Goal: Task Accomplishment & Management: Manage account settings

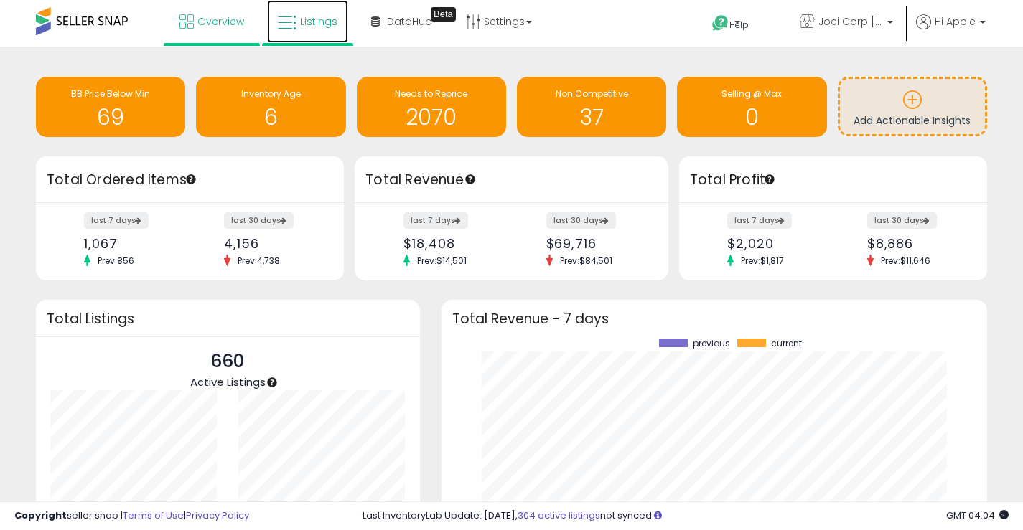
click at [328, 25] on span "Listings" at bounding box center [318, 21] width 37 height 14
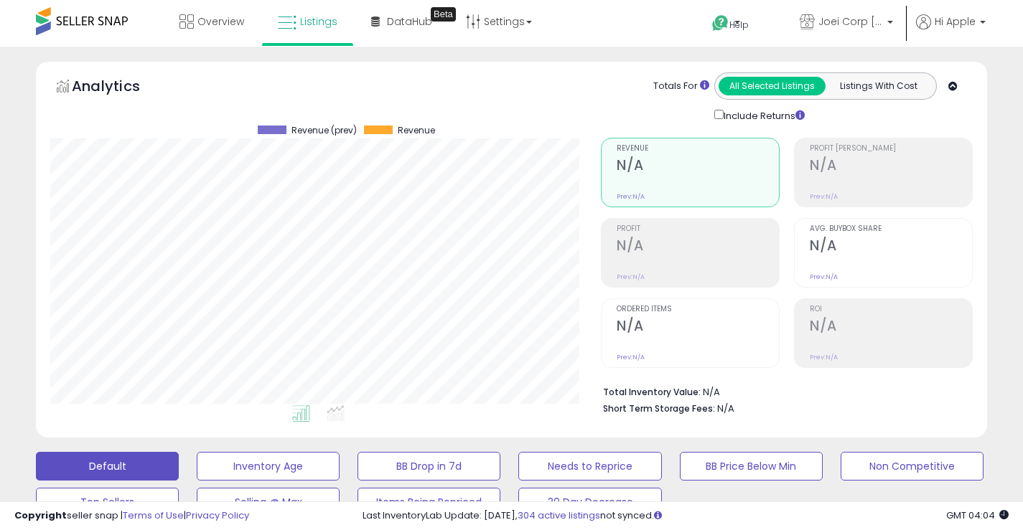
scroll to position [358, 0]
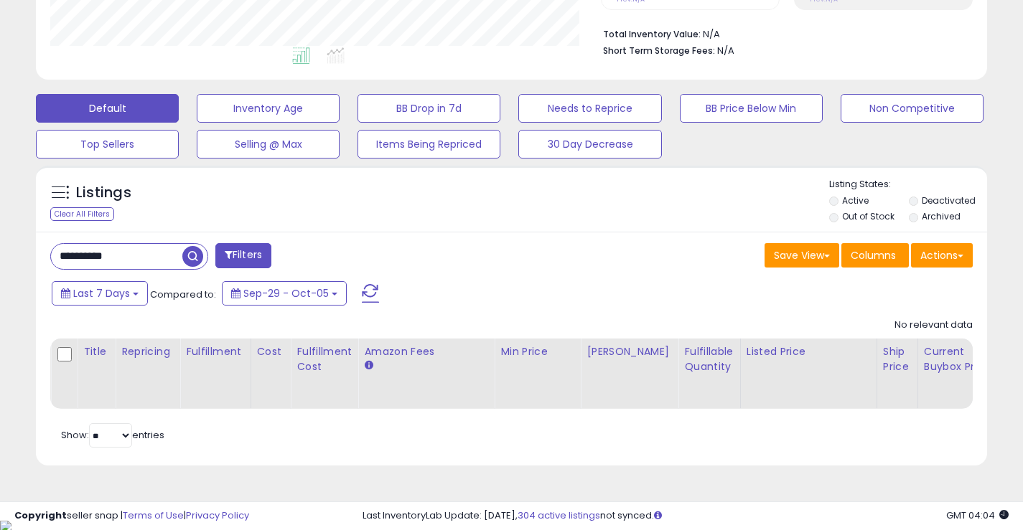
click at [164, 256] on input "**********" at bounding box center [116, 256] width 131 height 25
click at [164, 256] on input "**********" at bounding box center [161, 256] width 221 height 25
type input "****"
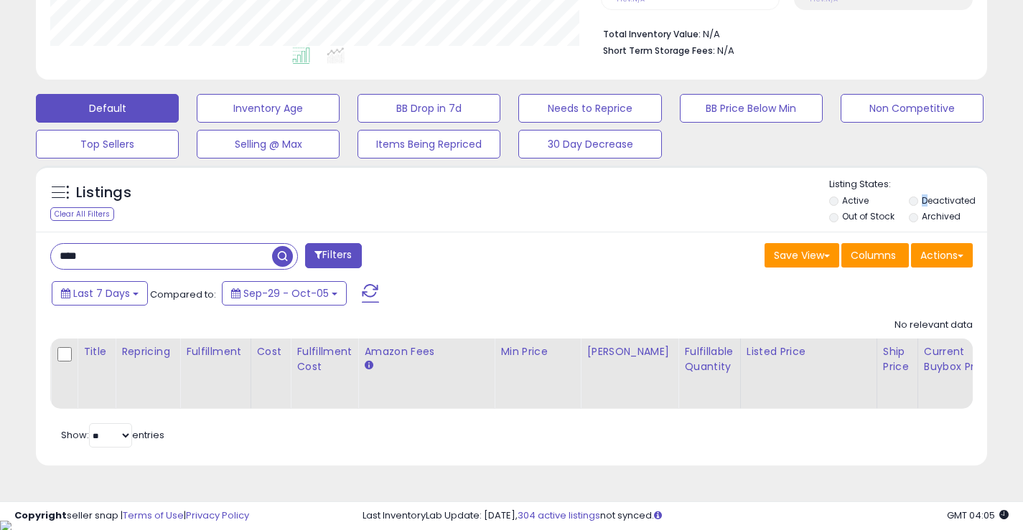
click at [925, 203] on label "Deactivated" at bounding box center [949, 200] width 54 height 12
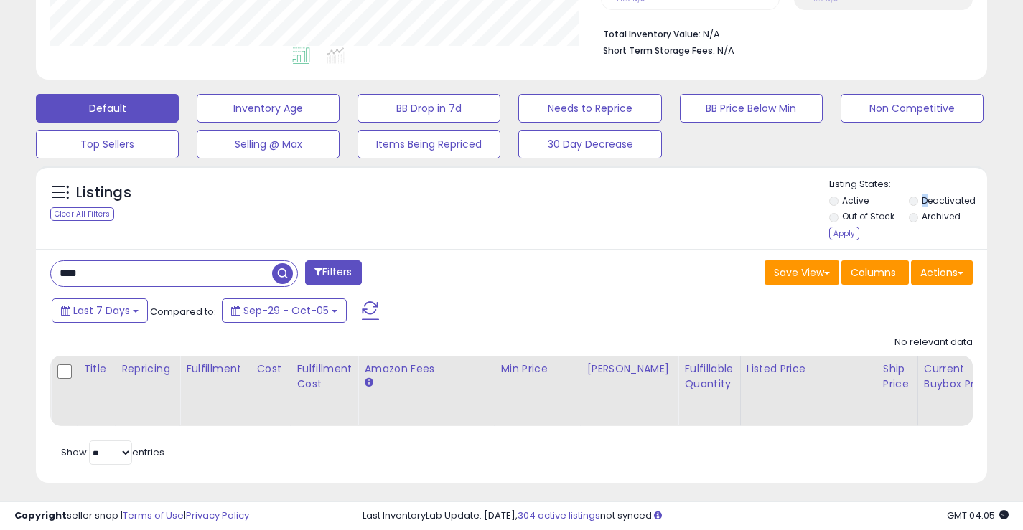
click at [924, 200] on label "Deactivated" at bounding box center [949, 200] width 54 height 12
click at [835, 228] on div "Apply" at bounding box center [844, 234] width 30 height 14
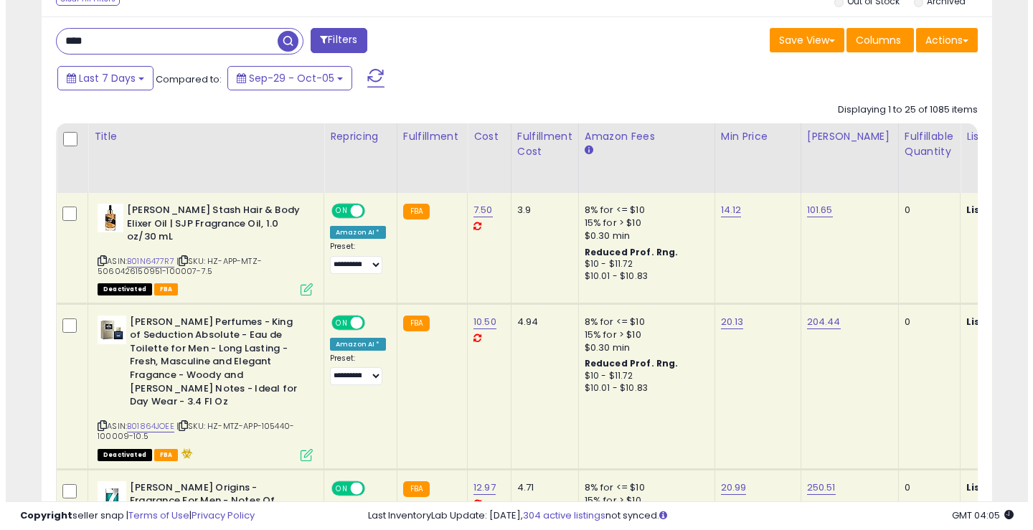
scroll to position [502, 0]
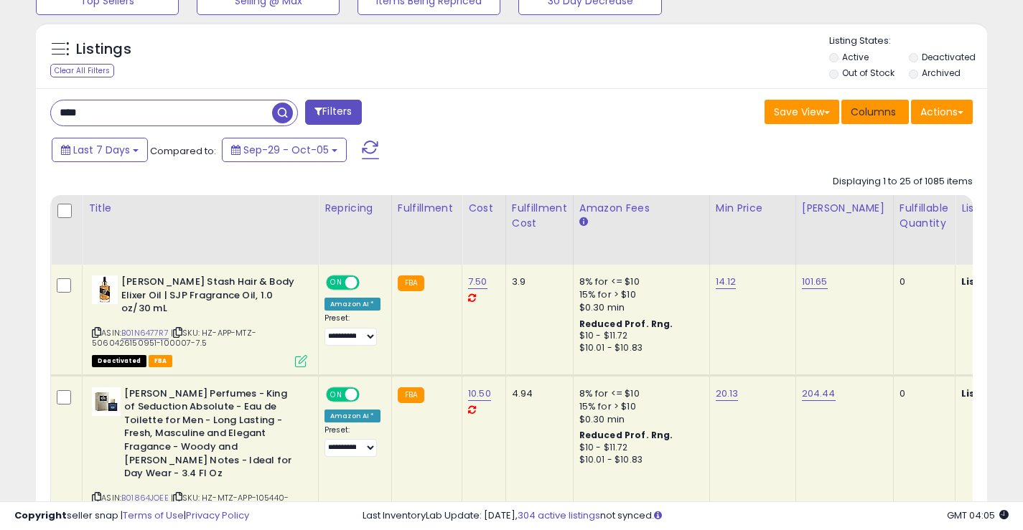
click at [878, 115] on span "Columns" at bounding box center [872, 112] width 45 height 14
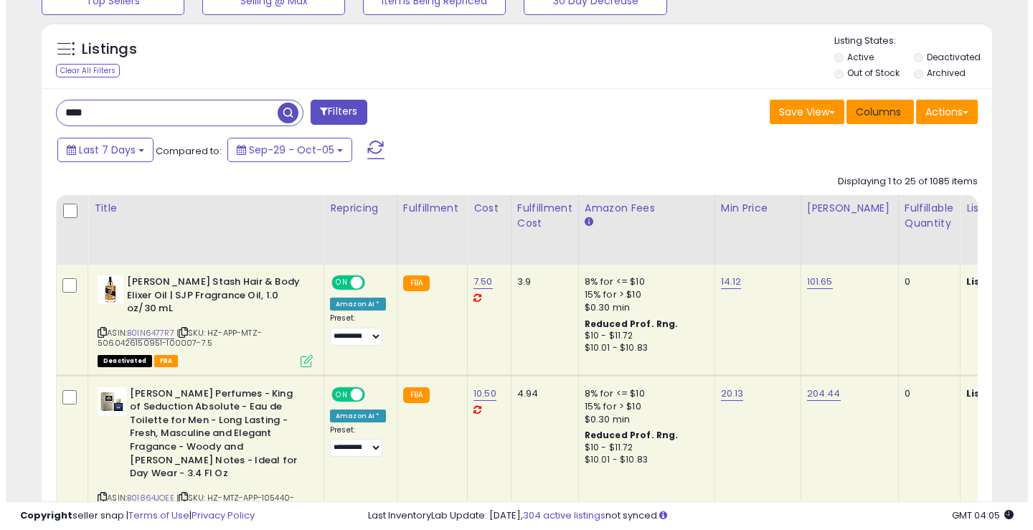
scroll to position [294, 557]
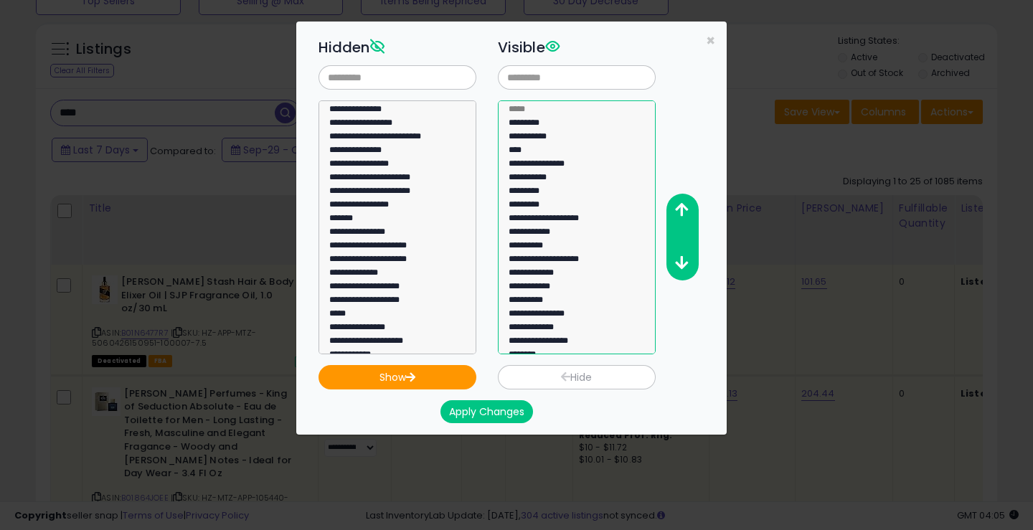
click at [590, 220] on option "**********" at bounding box center [571, 221] width 128 height 14
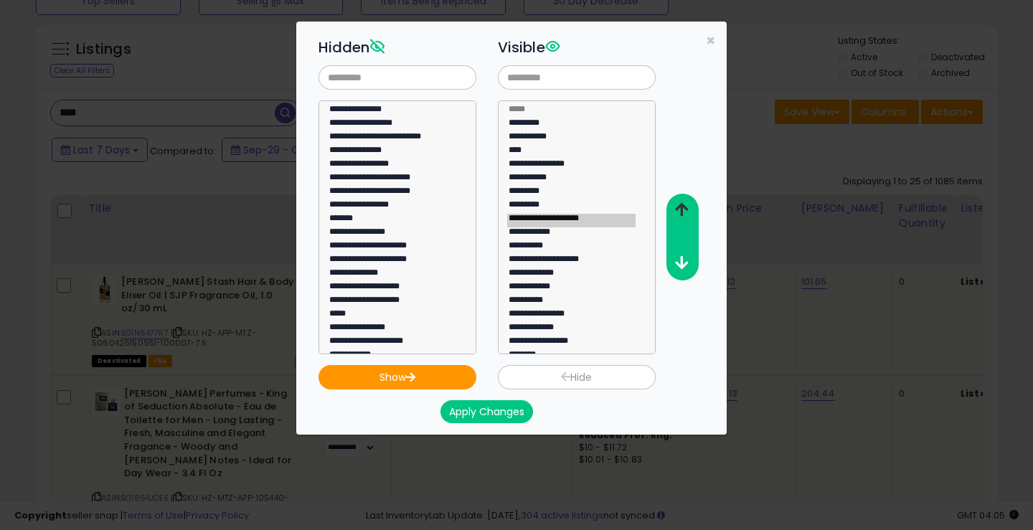
click at [674, 210] on button "button" at bounding box center [682, 210] width 32 height 27
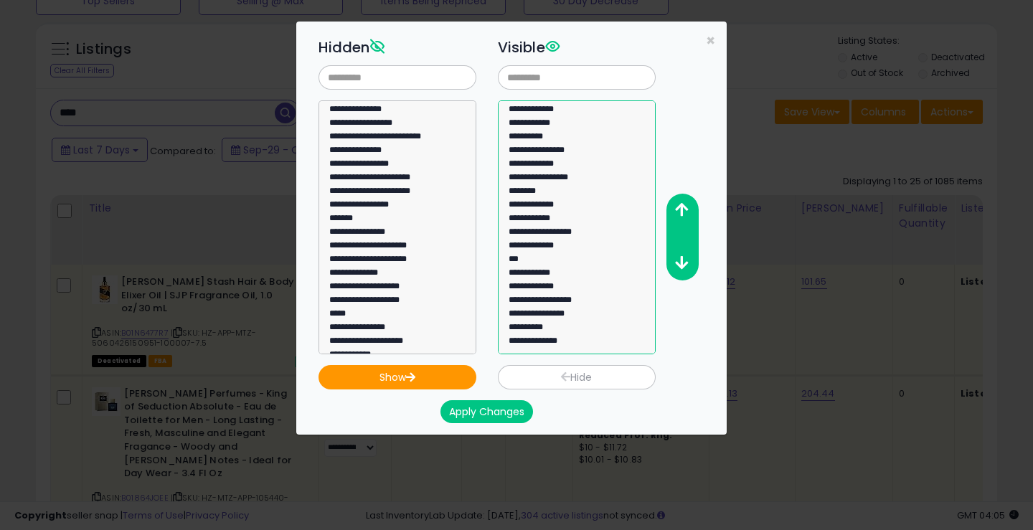
select select "**********"
click at [569, 307] on option "**********" at bounding box center [571, 303] width 128 height 14
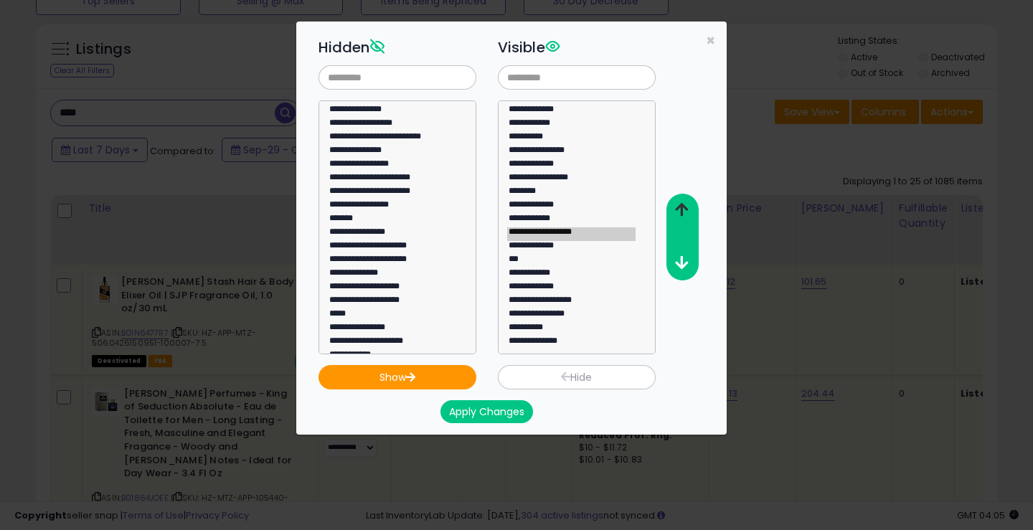
click at [684, 217] on icon "button" at bounding box center [681, 209] width 13 height 15
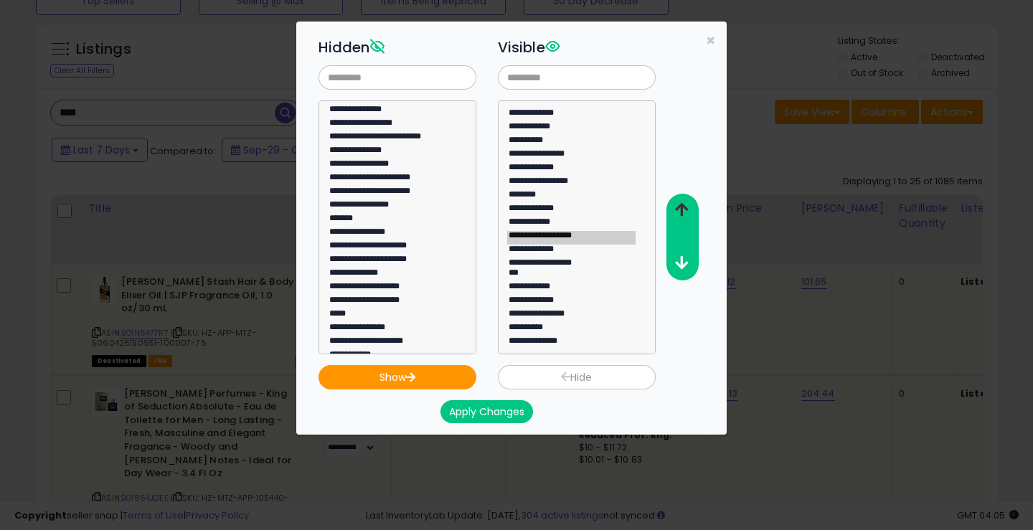
click at [684, 217] on icon "button" at bounding box center [681, 209] width 13 height 15
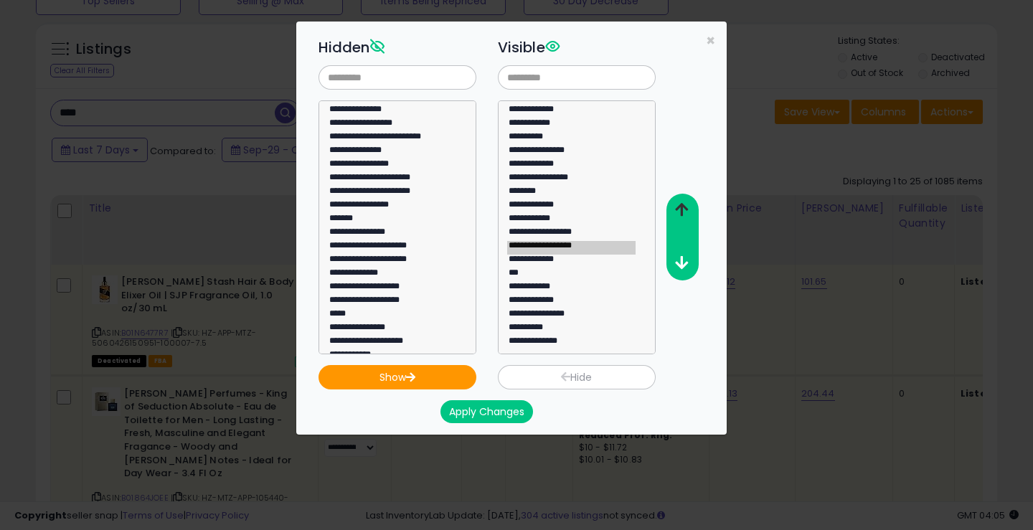
click at [684, 217] on icon "button" at bounding box center [681, 209] width 13 height 15
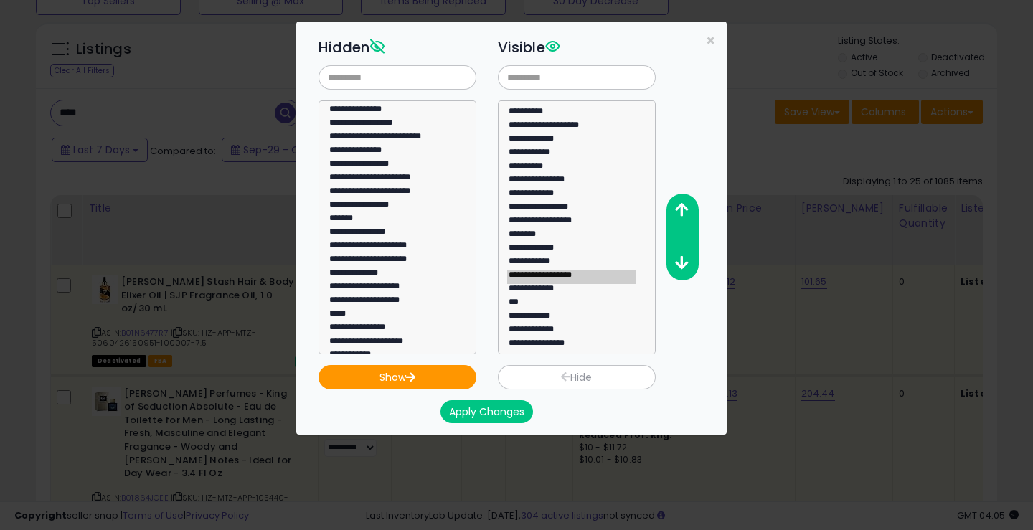
scroll to position [92, 0]
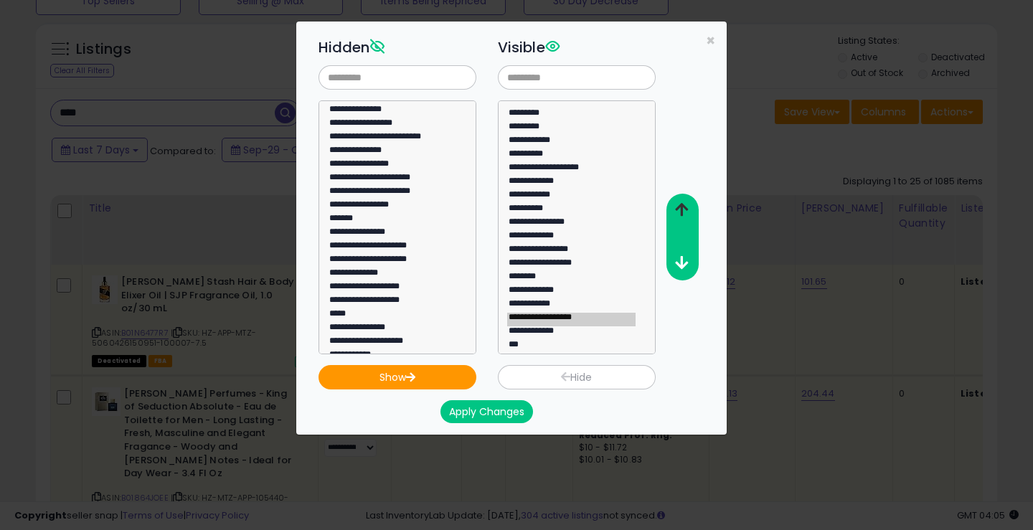
click at [693, 210] on button "button" at bounding box center [682, 210] width 32 height 27
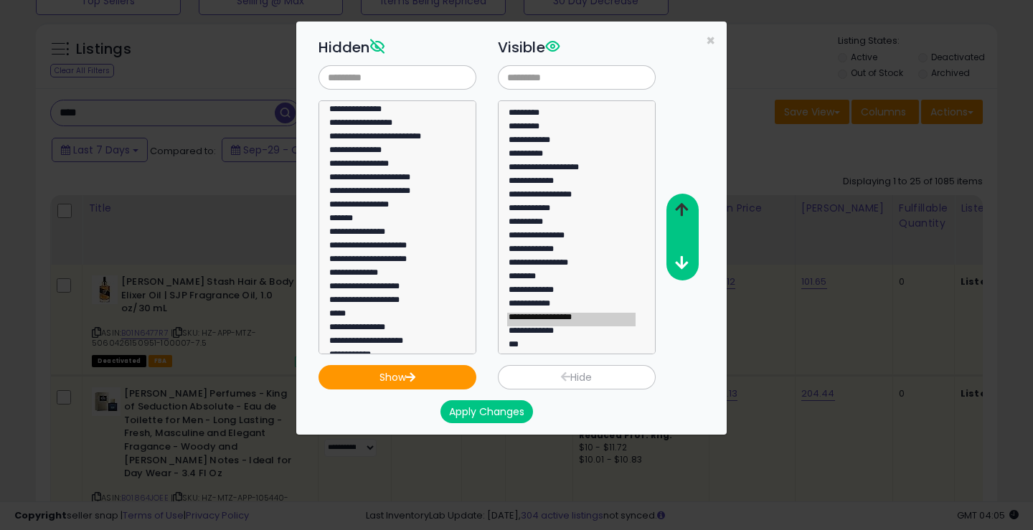
click at [693, 210] on button "button" at bounding box center [682, 210] width 32 height 27
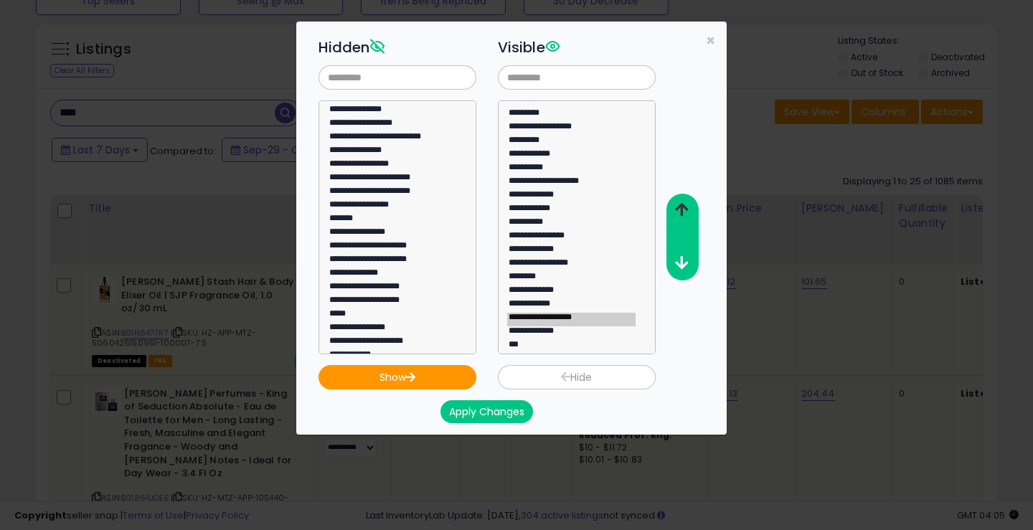
click at [693, 210] on button "button" at bounding box center [682, 210] width 32 height 27
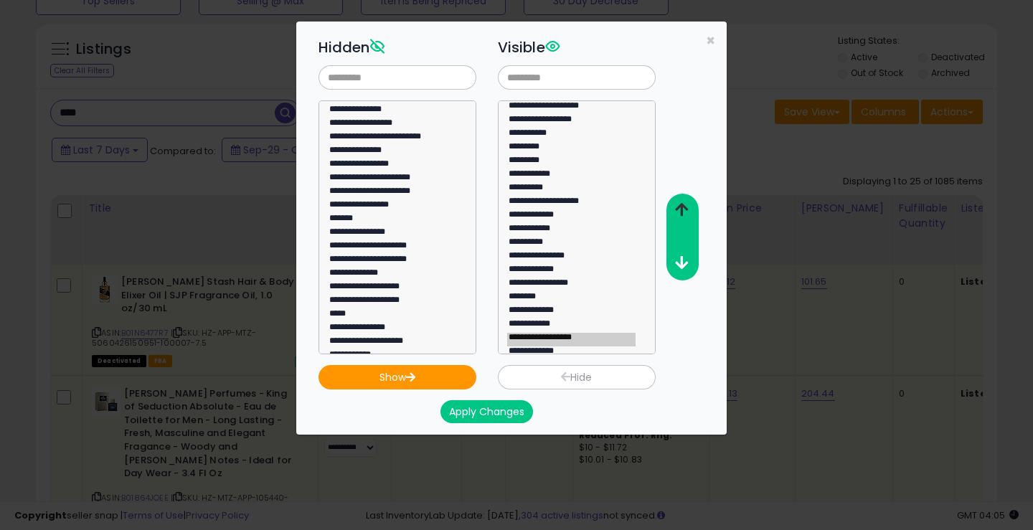
click at [693, 210] on button "button" at bounding box center [682, 210] width 32 height 27
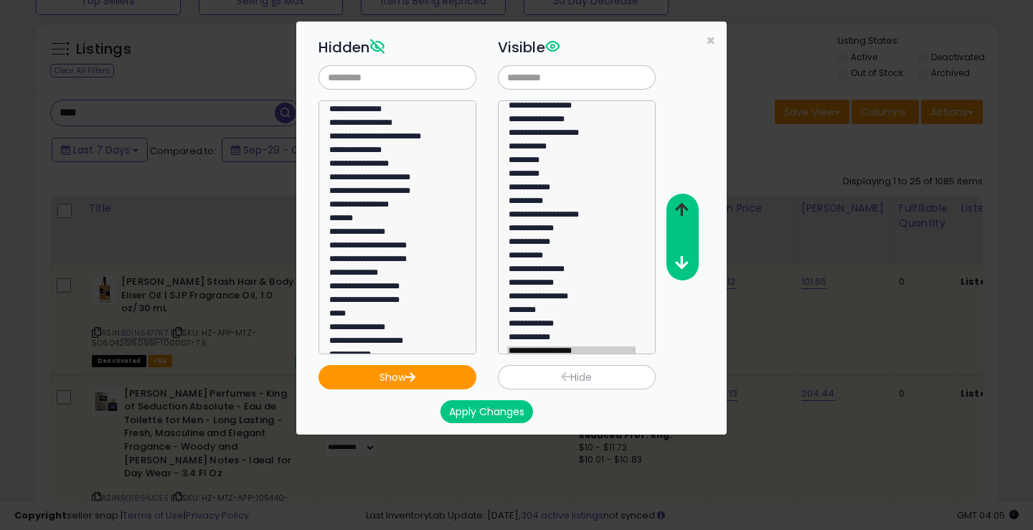
click at [693, 210] on button "button" at bounding box center [682, 210] width 32 height 27
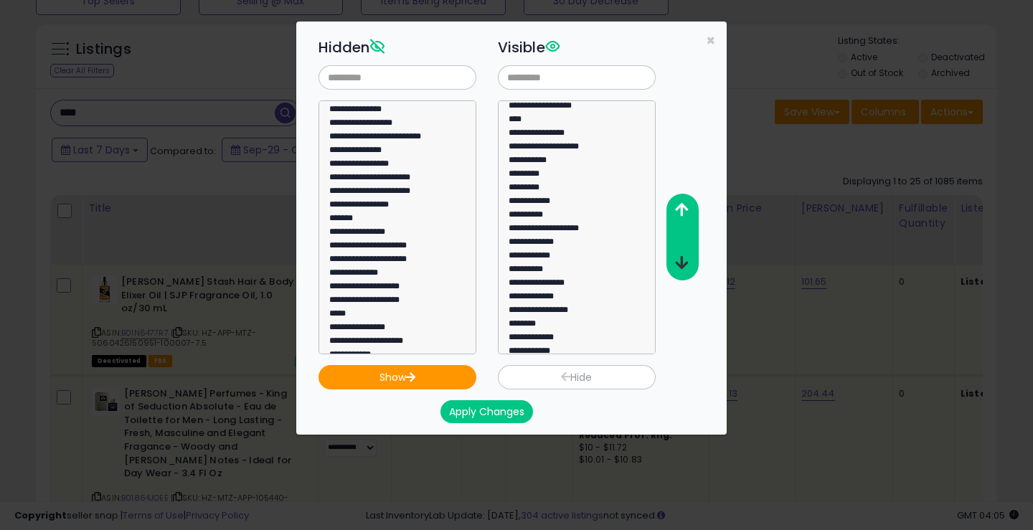
click at [682, 255] on button "button" at bounding box center [682, 263] width 32 height 27
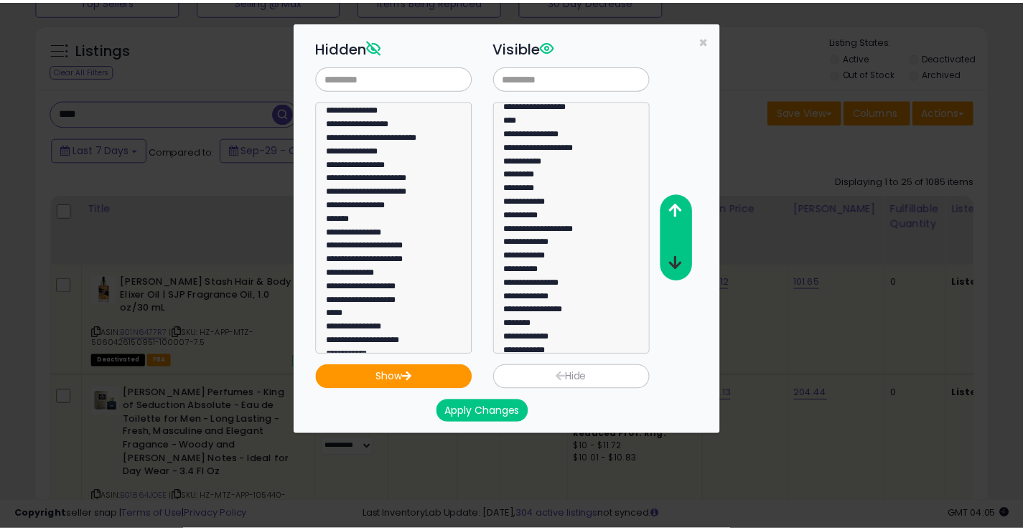
scroll to position [31, 0]
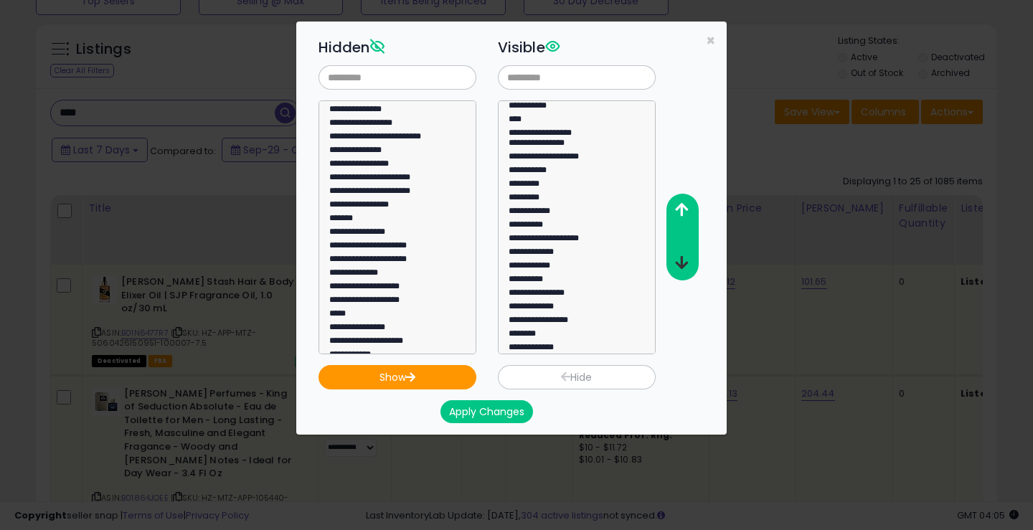
click at [682, 255] on button "button" at bounding box center [682, 263] width 32 height 27
click at [486, 413] on button "Apply Changes" at bounding box center [487, 411] width 93 height 23
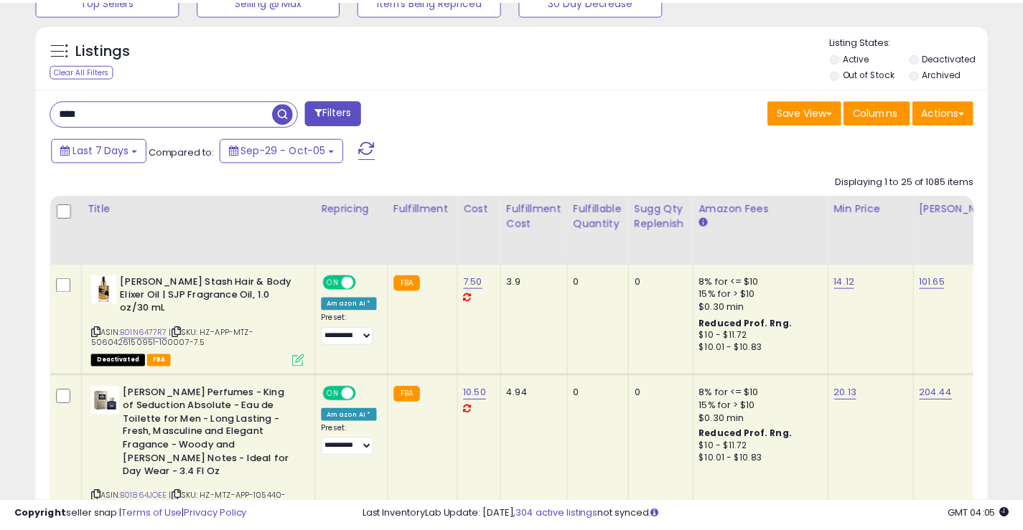
scroll to position [717409, 717153]
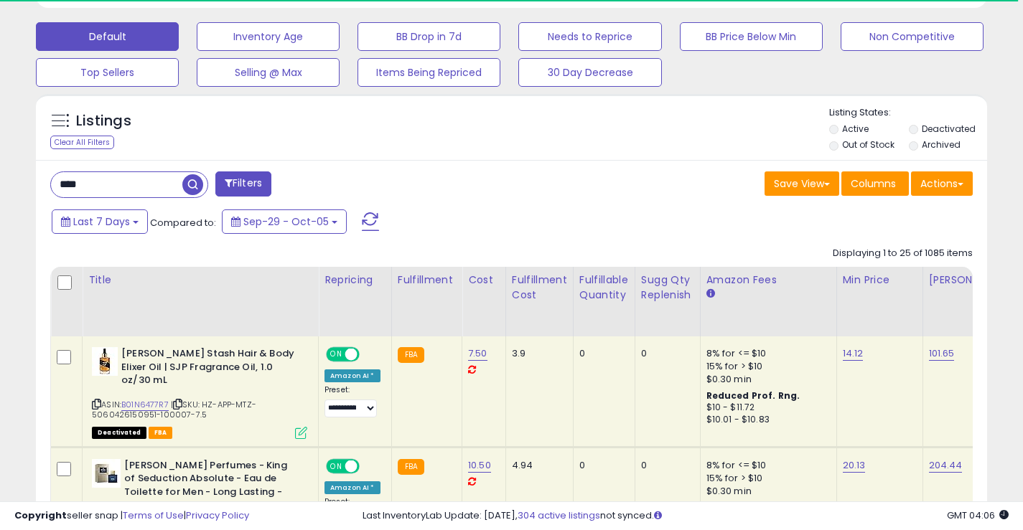
scroll to position [535, 0]
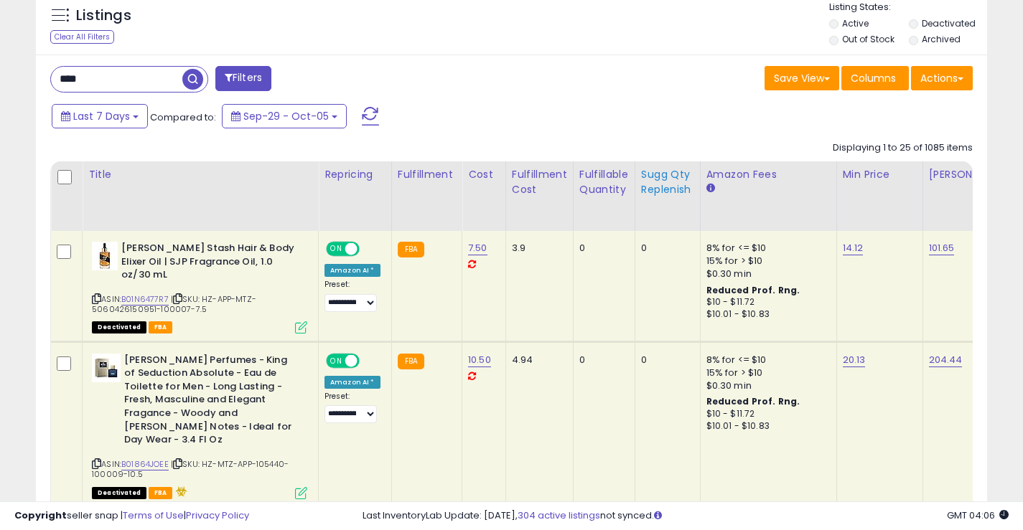
click at [655, 179] on div "Sugg Qty Replenish" at bounding box center [667, 182] width 53 height 30
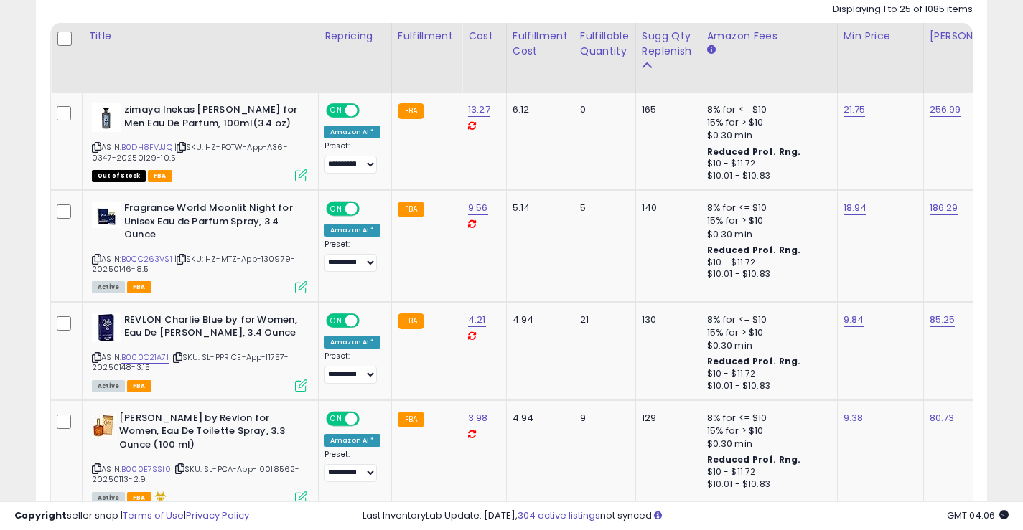
scroll to position [679, 0]
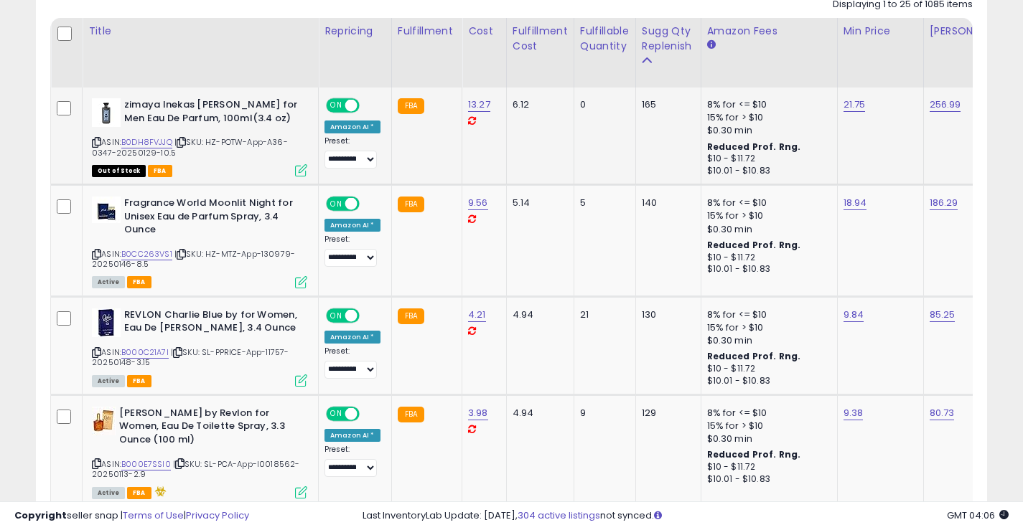
click at [98, 146] on icon at bounding box center [96, 143] width 9 height 8
click at [186, 141] on icon at bounding box center [181, 143] width 9 height 8
click at [98, 144] on icon at bounding box center [96, 143] width 9 height 8
click at [96, 258] on span "| SKU: HZ-MTZ-App-130979-20250146-8.5" at bounding box center [193, 259] width 203 height 22
click at [95, 252] on icon at bounding box center [96, 254] width 9 height 8
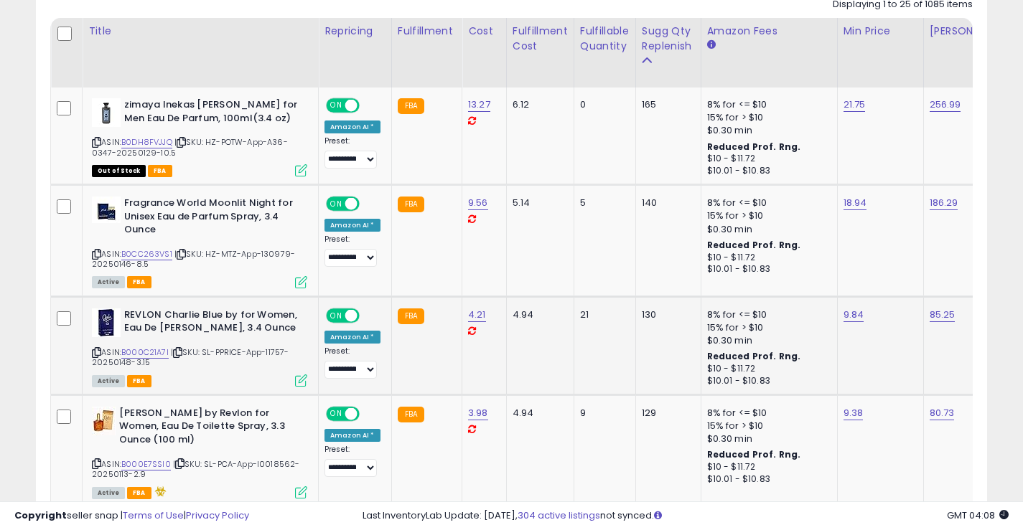
scroll to position [751, 0]
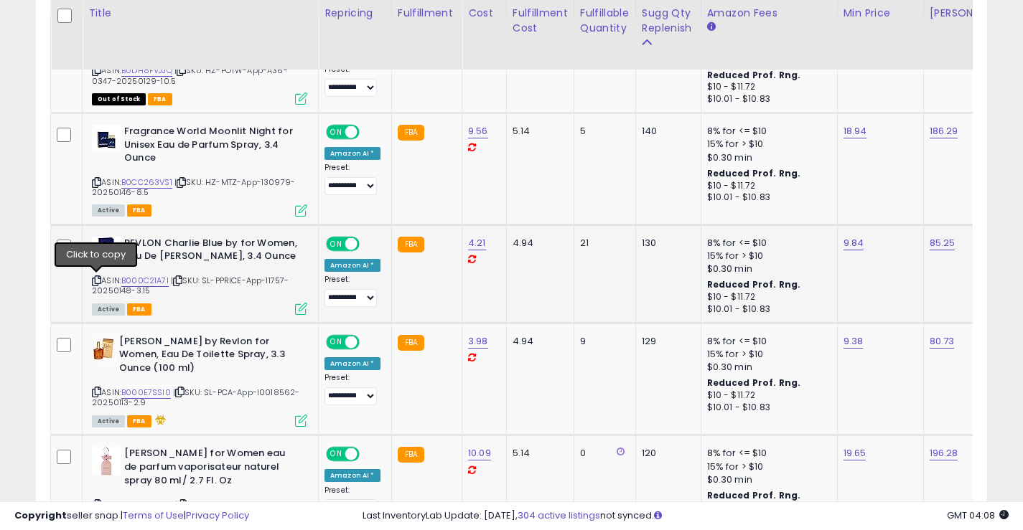
click at [97, 280] on icon at bounding box center [96, 281] width 9 height 8
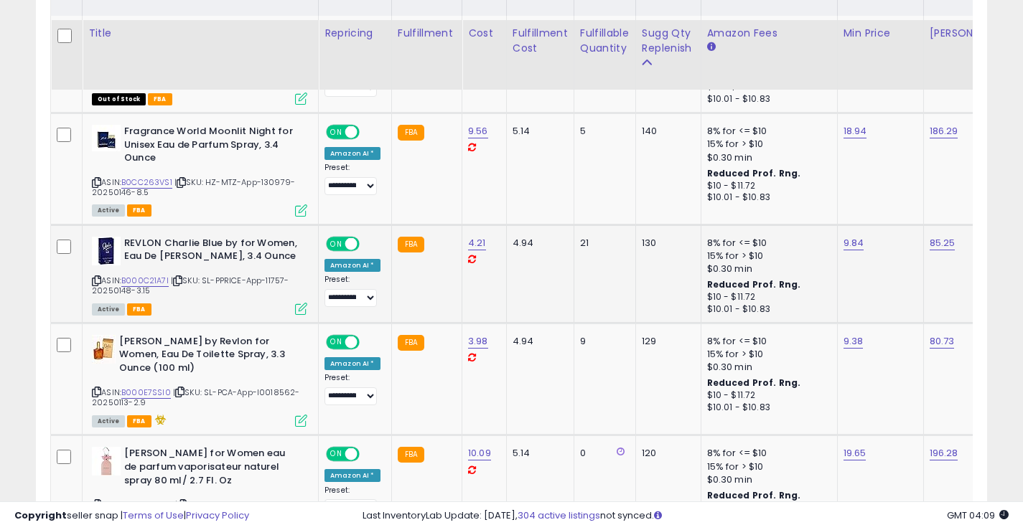
scroll to position [894, 0]
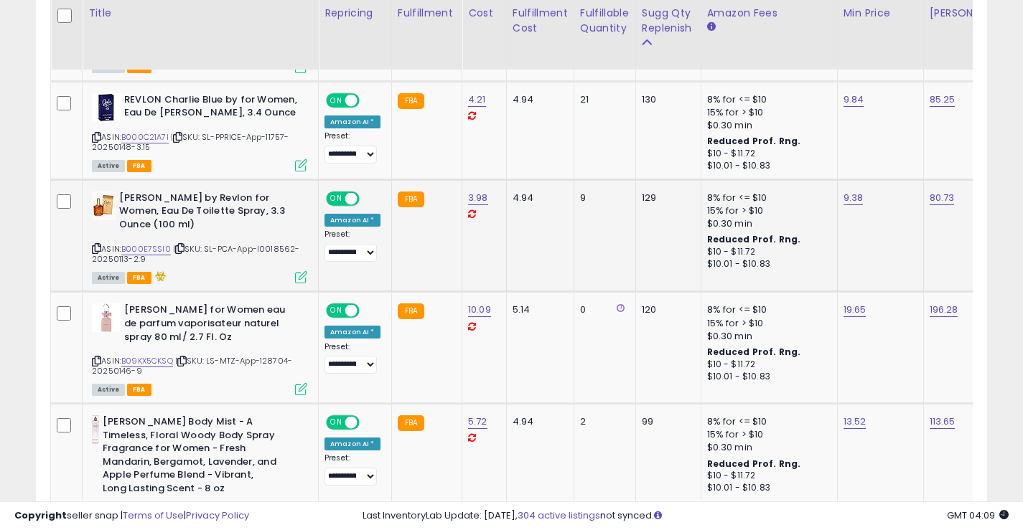
click at [95, 245] on icon at bounding box center [96, 249] width 9 height 8
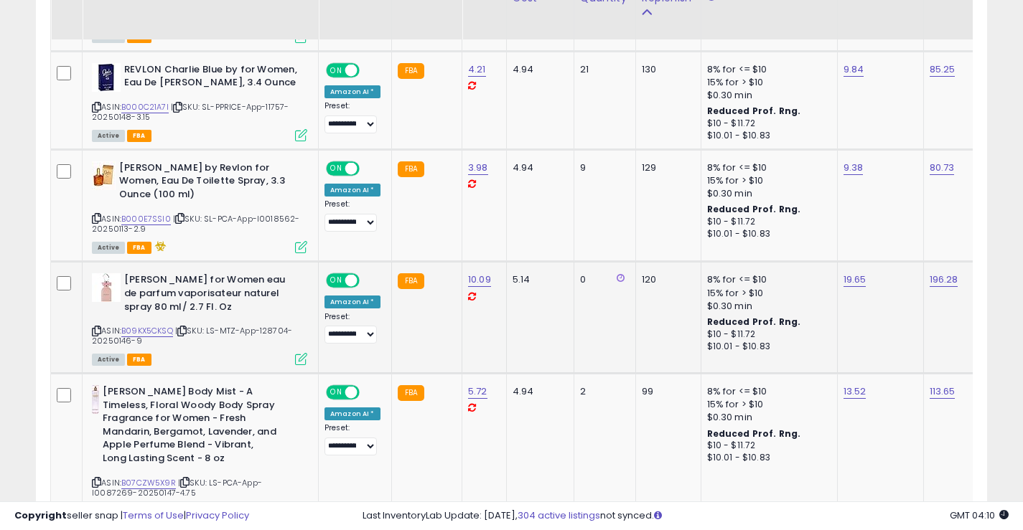
scroll to position [966, 0]
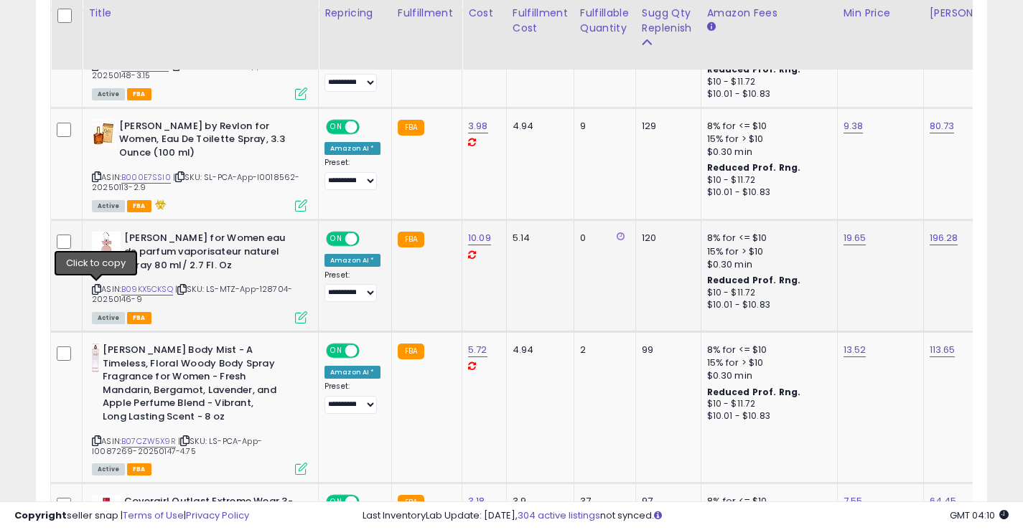
click at [94, 287] on icon at bounding box center [96, 290] width 9 height 8
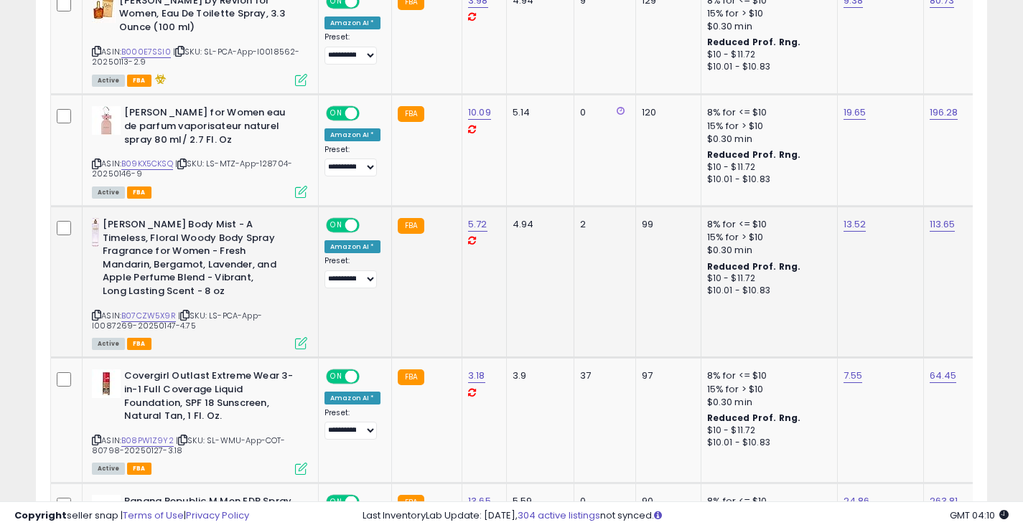
scroll to position [1181, 0]
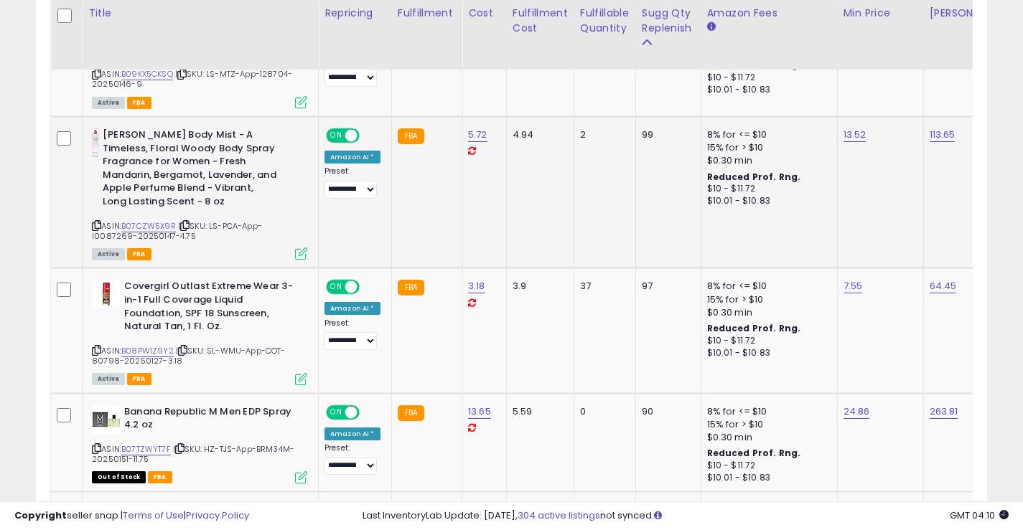
click at [98, 225] on icon at bounding box center [96, 226] width 9 height 8
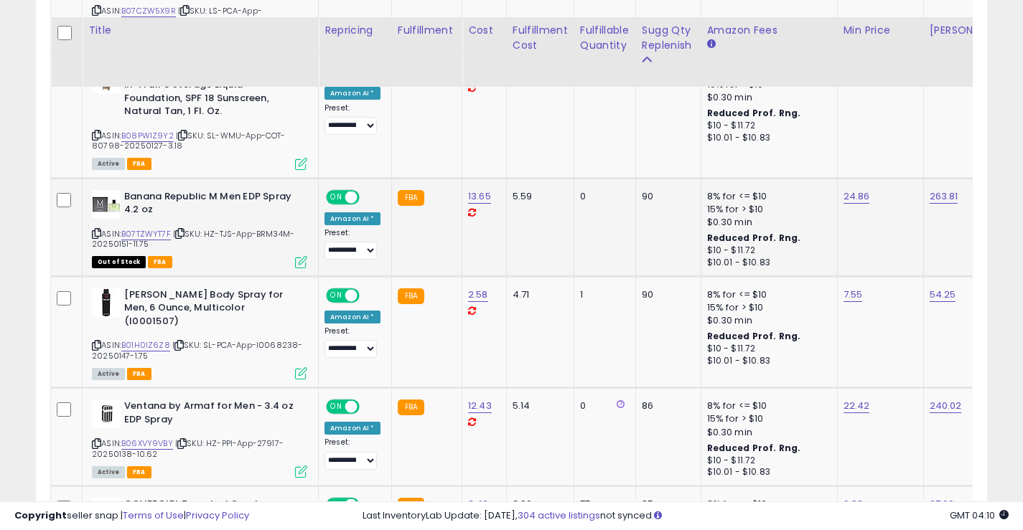
scroll to position [1468, 0]
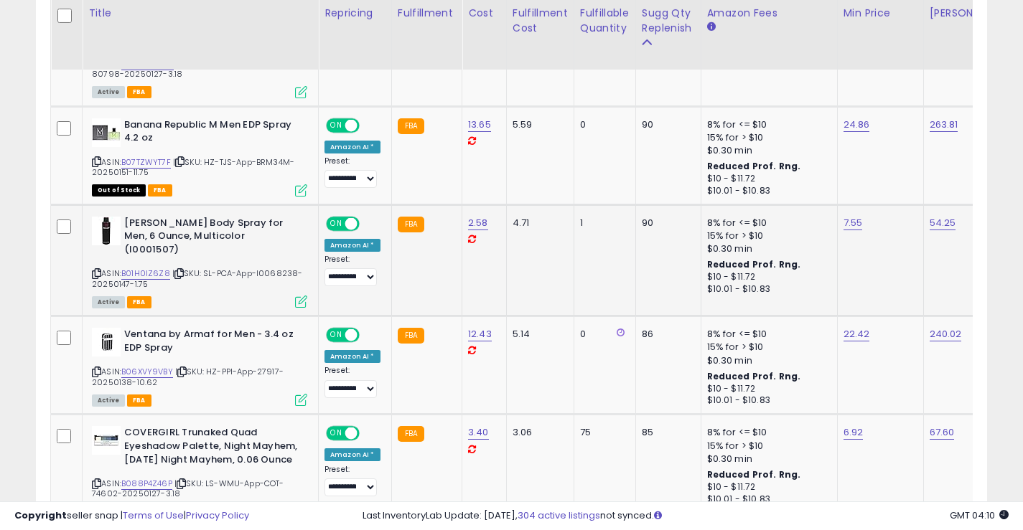
click at [94, 270] on icon at bounding box center [96, 274] width 9 height 8
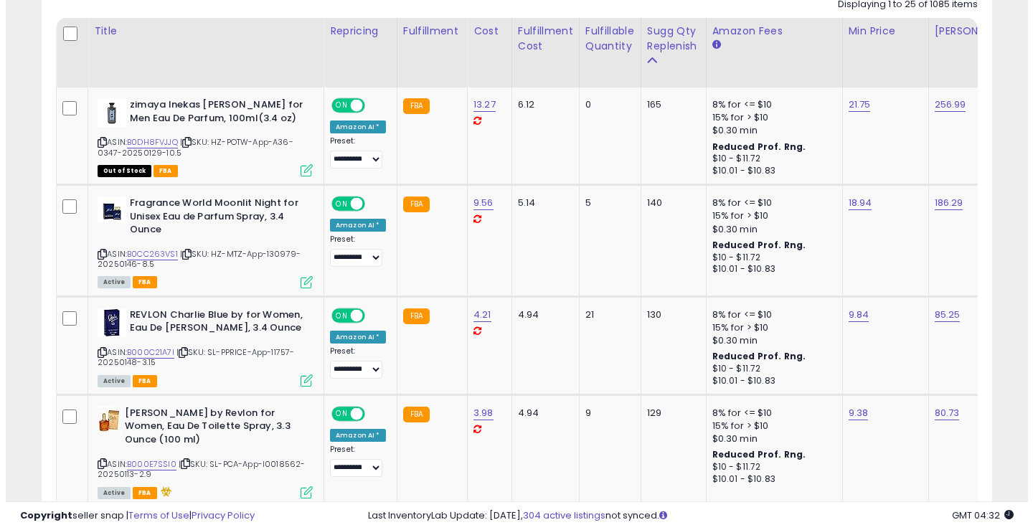
scroll to position [248, 0]
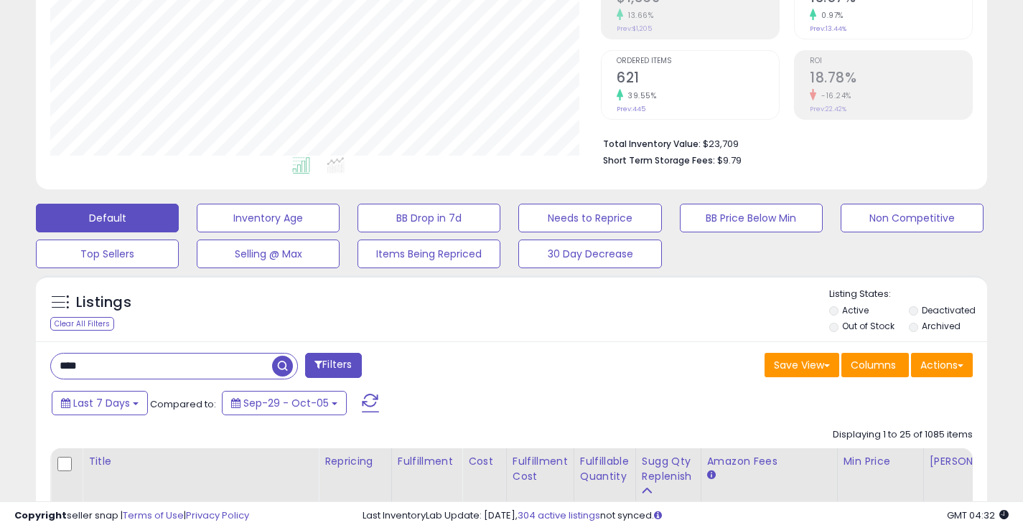
click at [165, 368] on input "****" at bounding box center [161, 366] width 221 height 25
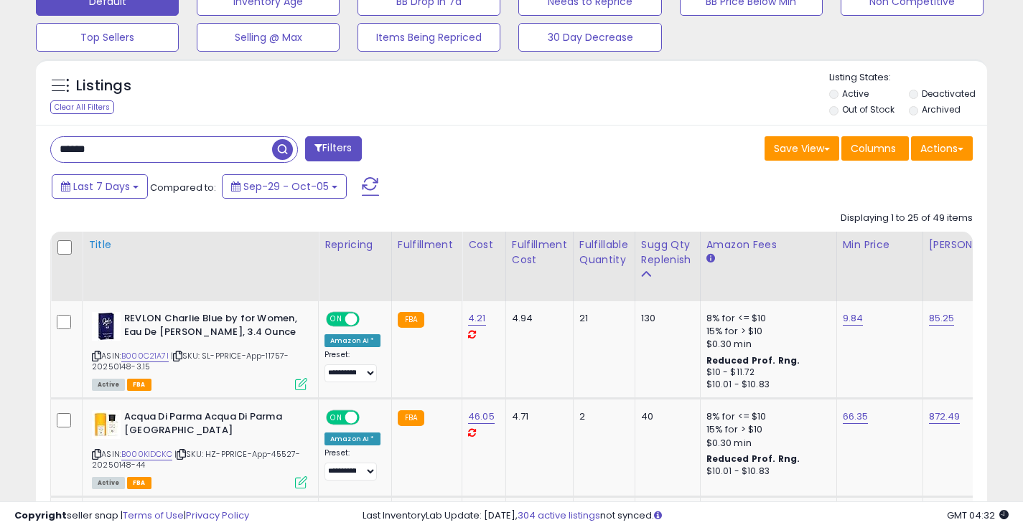
scroll to position [464, 0]
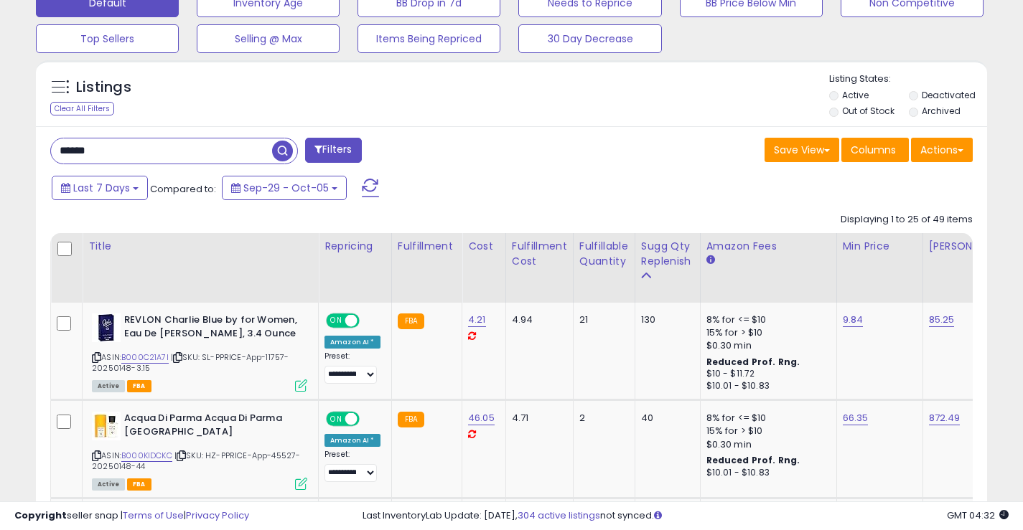
click at [140, 146] on input "******" at bounding box center [161, 151] width 221 height 25
type input "****"
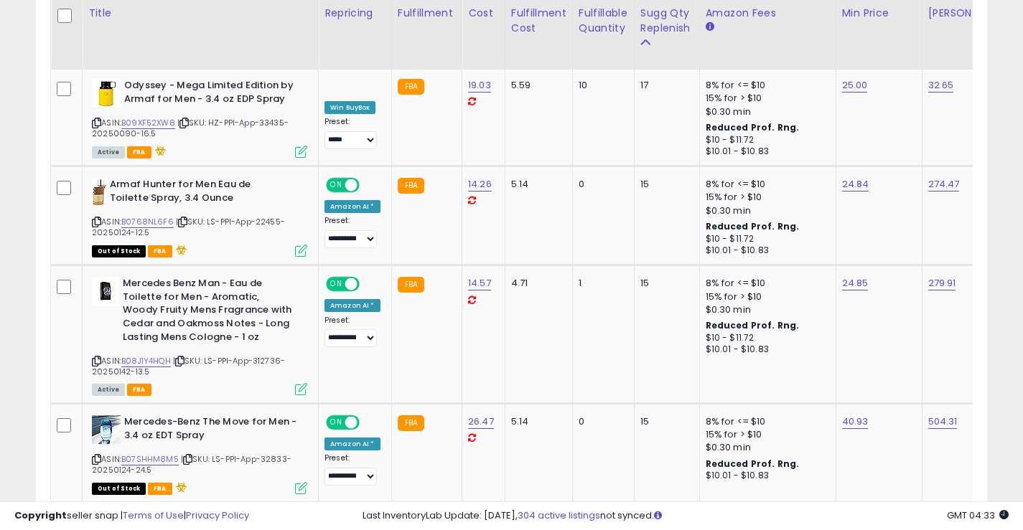
scroll to position [803, 0]
